Goal: Ask a question: Seek information or help from site administrators or community

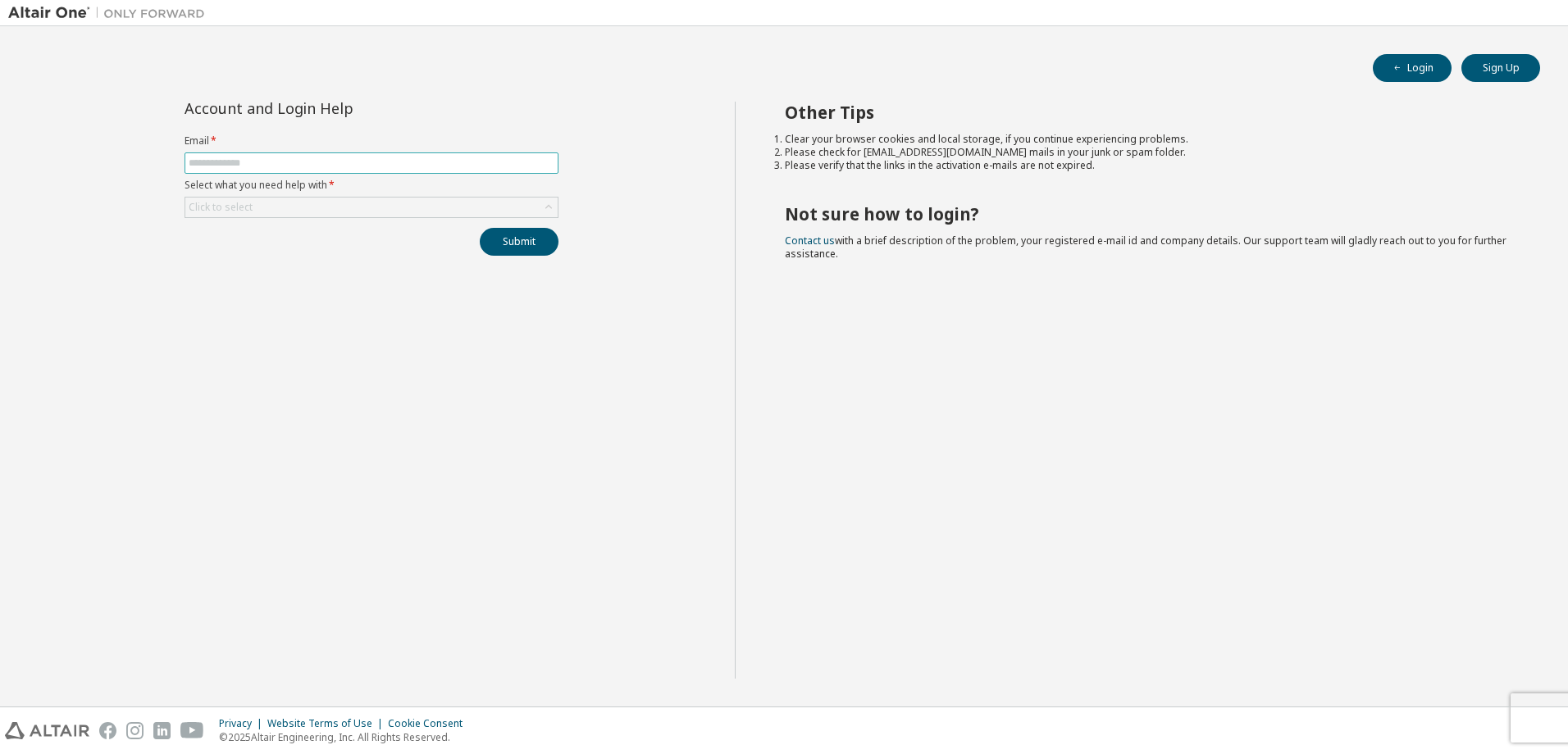
click at [351, 160] on input "text" at bounding box center [371, 163] width 366 height 13
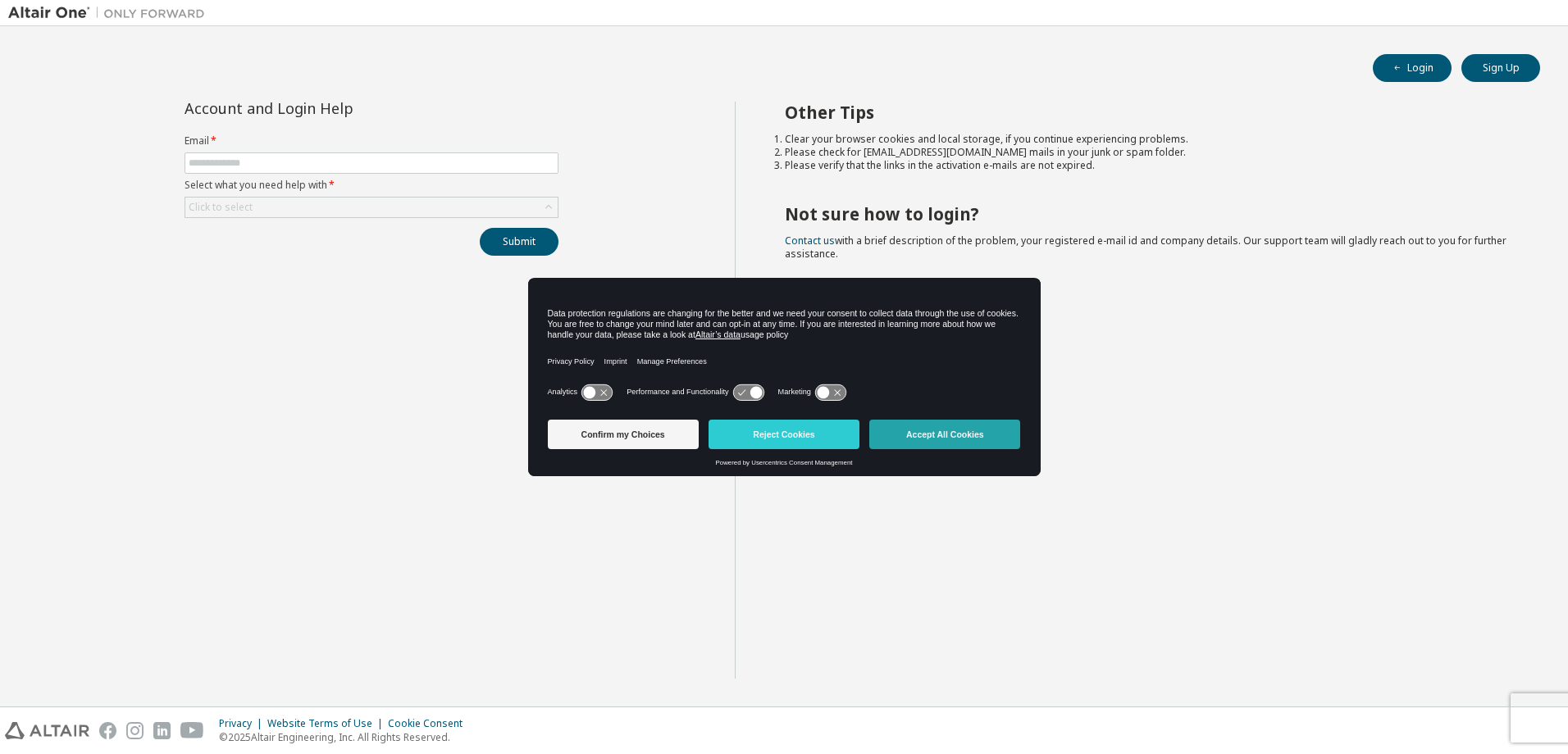
click at [899, 438] on button "Accept All Cookies" at bounding box center [945, 434] width 151 height 30
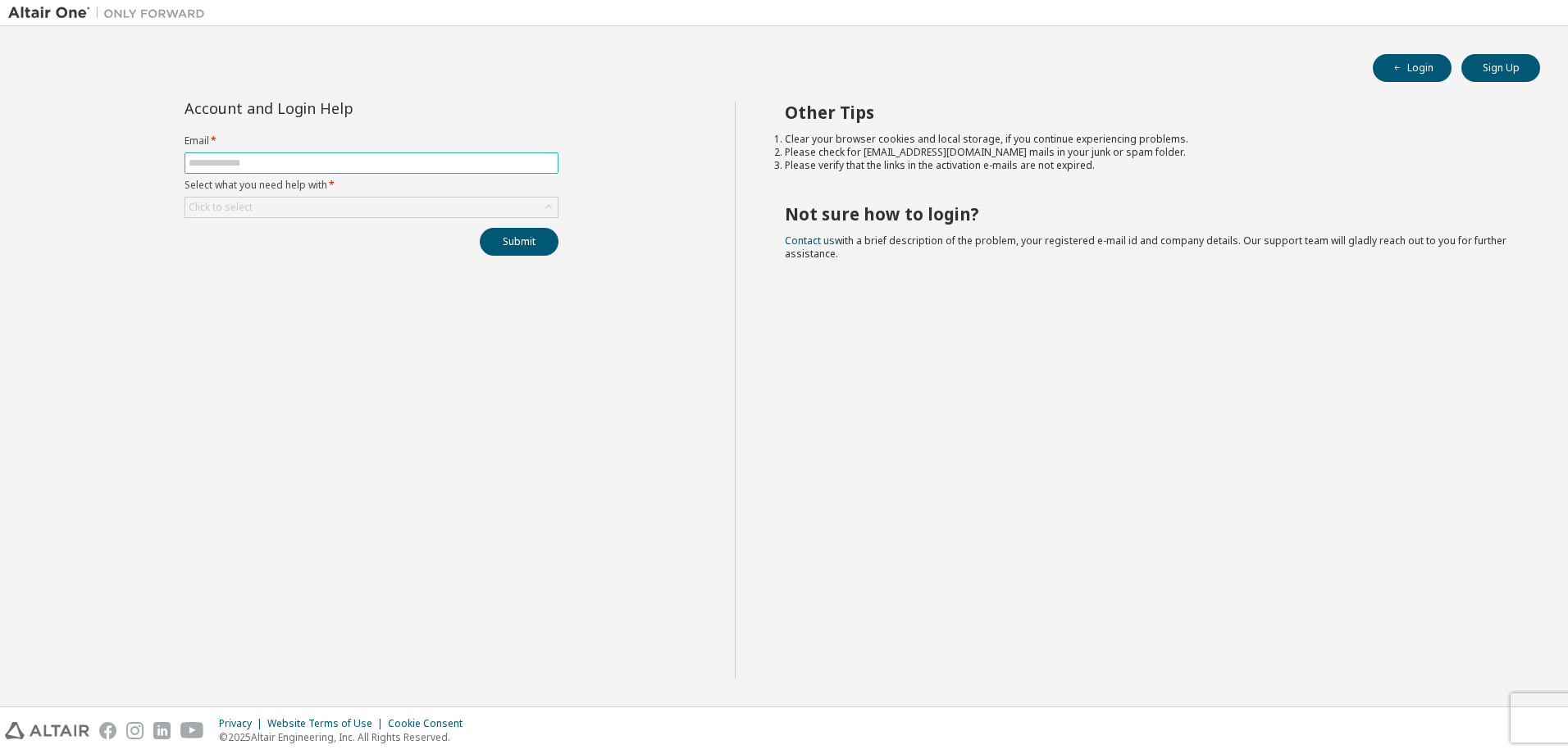
click at [243, 165] on input "text" at bounding box center [371, 163] width 366 height 13
type input "**********"
click at [276, 206] on div "Click to select" at bounding box center [371, 207] width 372 height 20
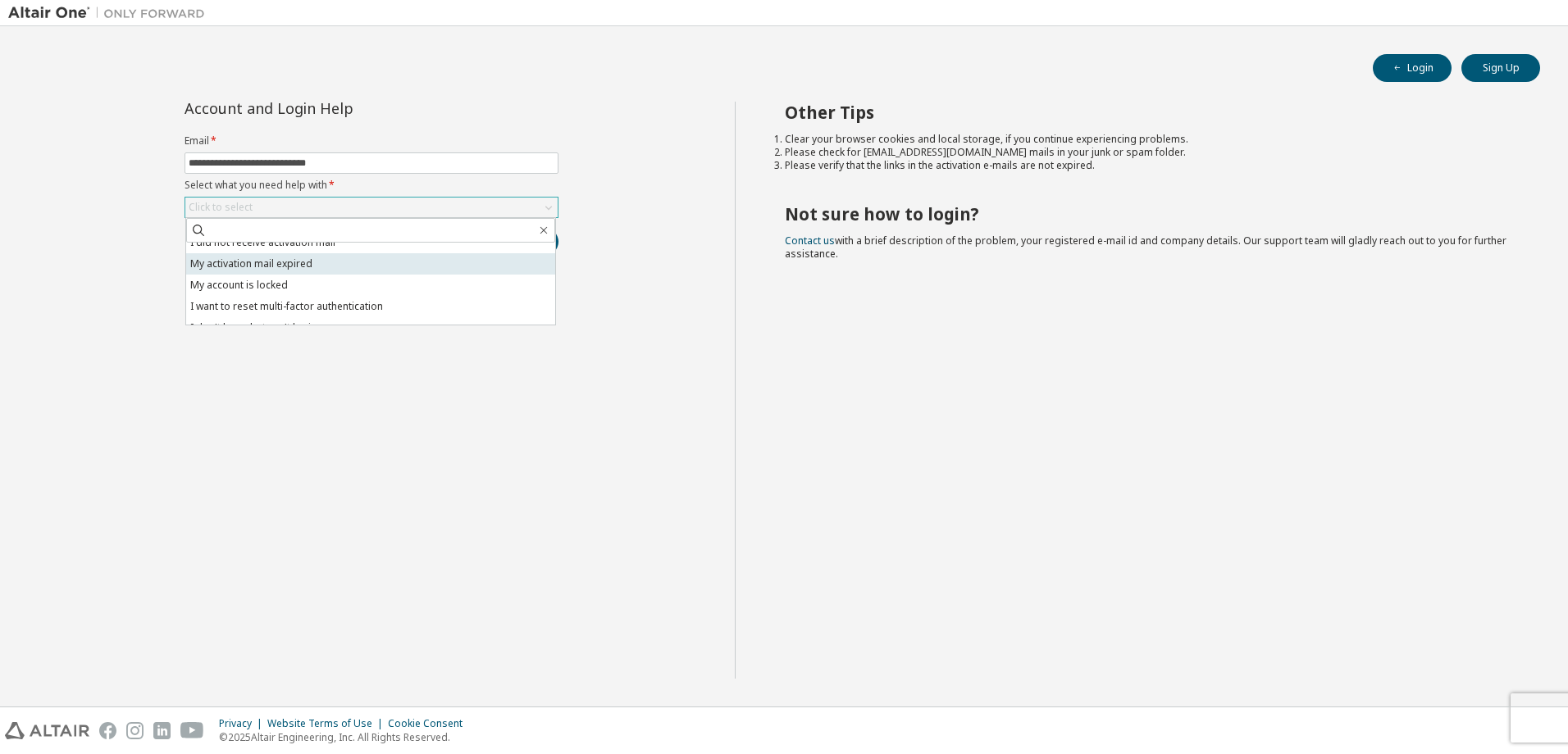
scroll to position [46, 0]
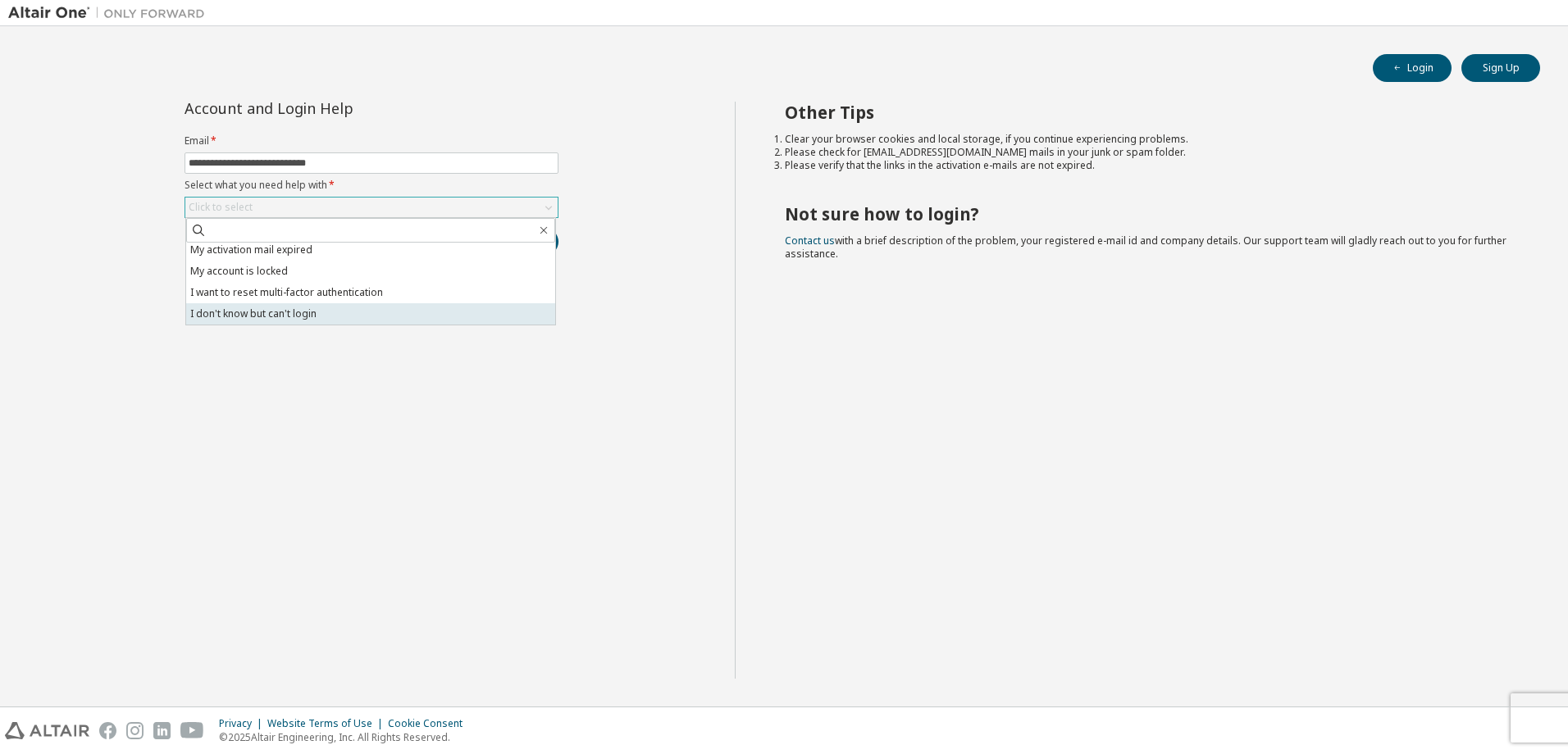
click at [332, 313] on li "I don't know but can't login" at bounding box center [370, 314] width 369 height 21
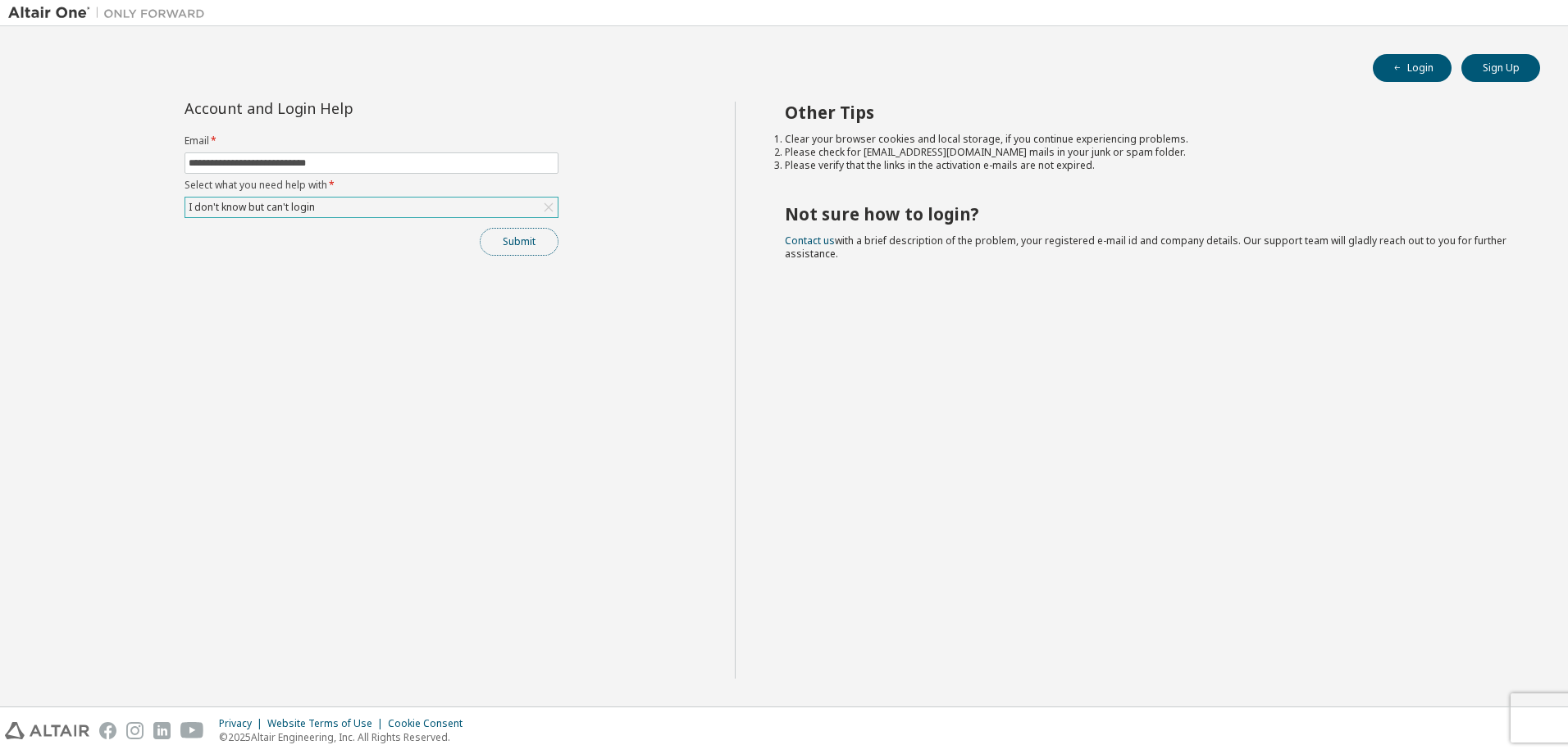
click at [503, 243] on button "Submit" at bounding box center [519, 241] width 78 height 28
